Goal: Task Accomplishment & Management: Manage account settings

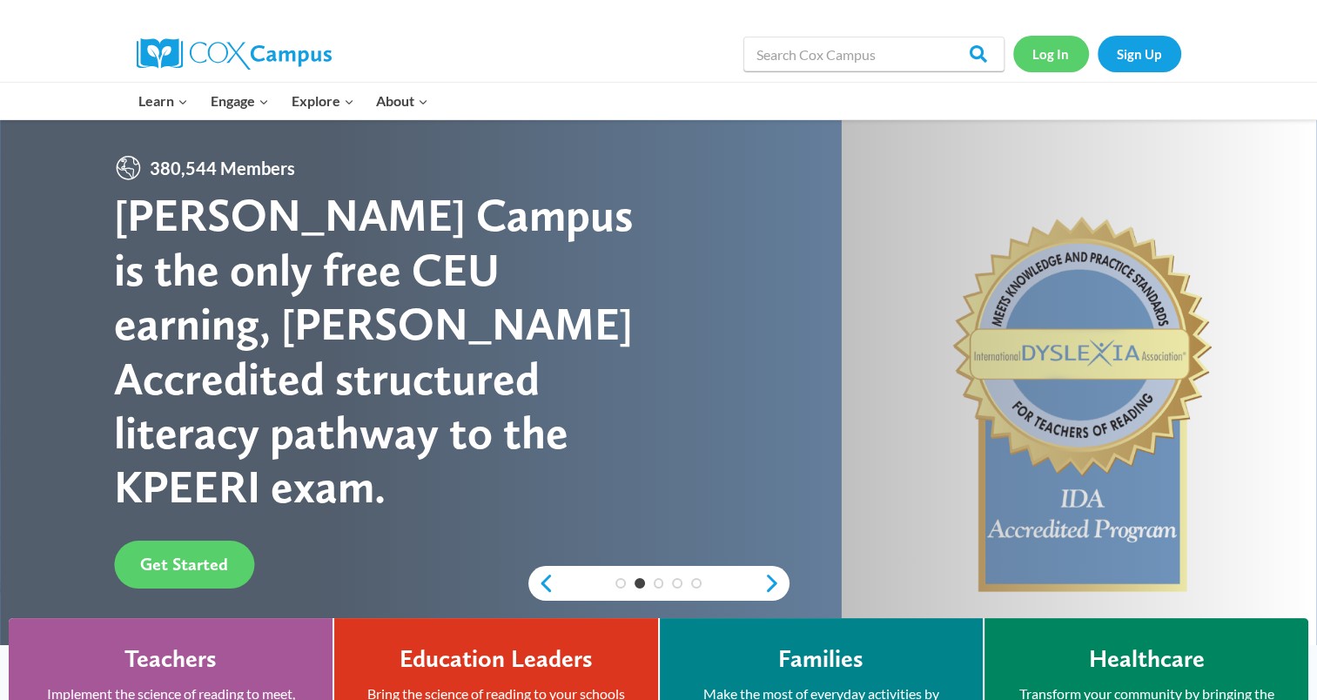
click at [1058, 48] on link "Log In" at bounding box center [1051, 54] width 76 height 36
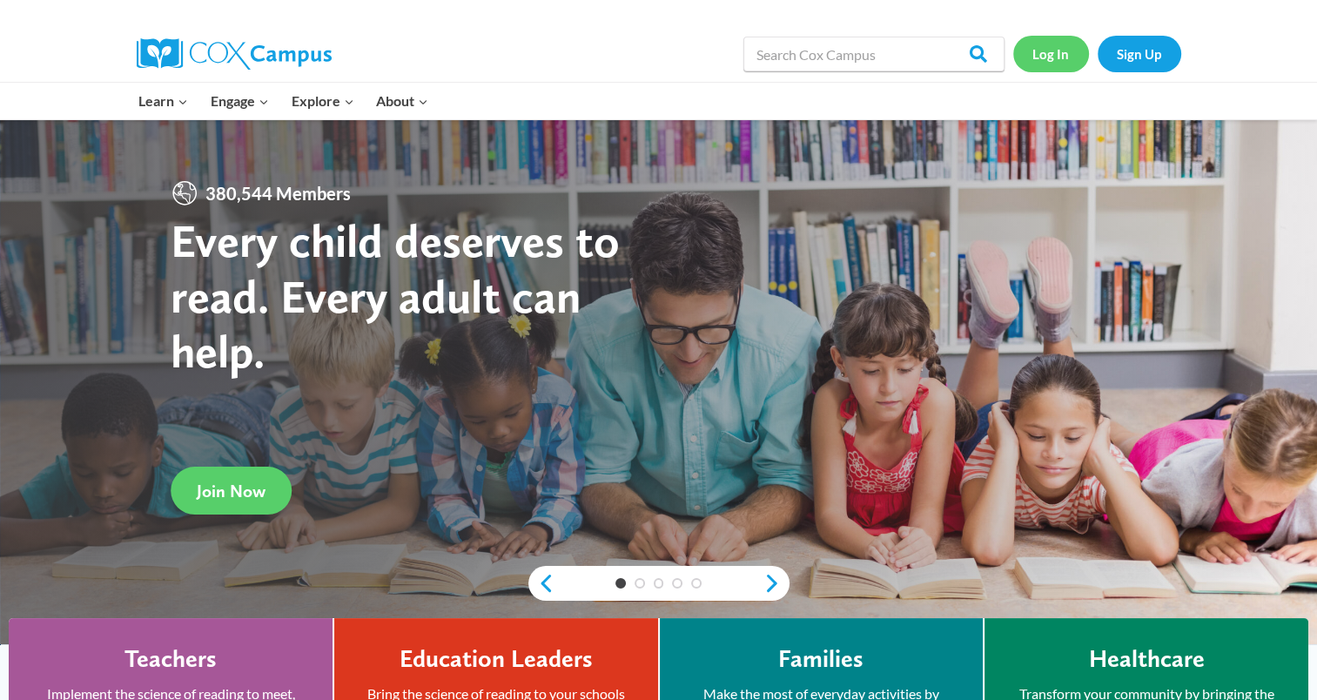
click at [1060, 53] on link "Log In" at bounding box center [1051, 54] width 76 height 36
